Goal: Transaction & Acquisition: Purchase product/service

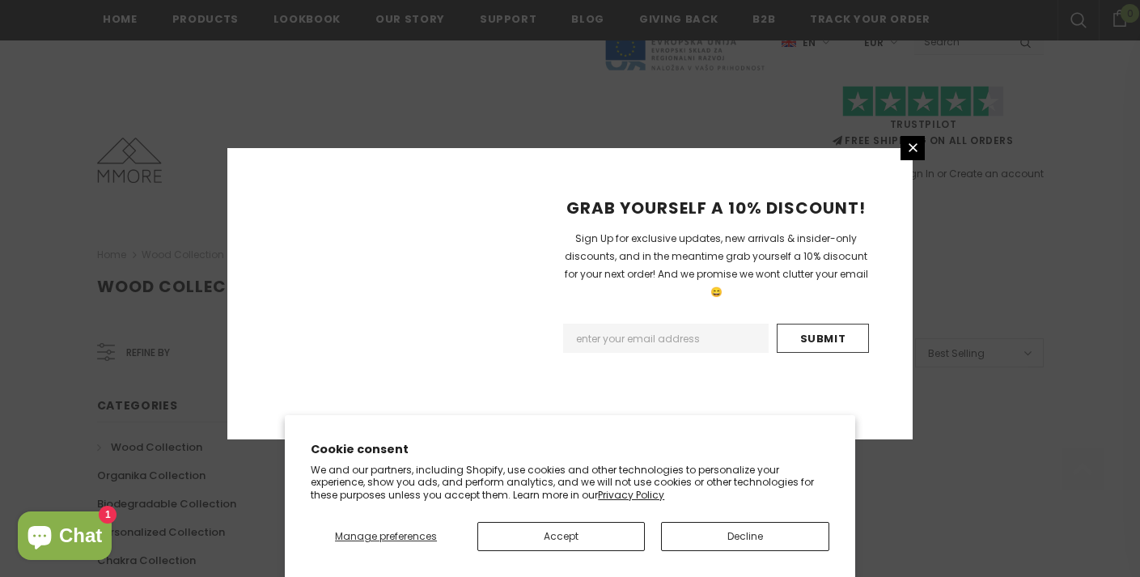
scroll to position [1081, 0]
